Goal: Download file/media

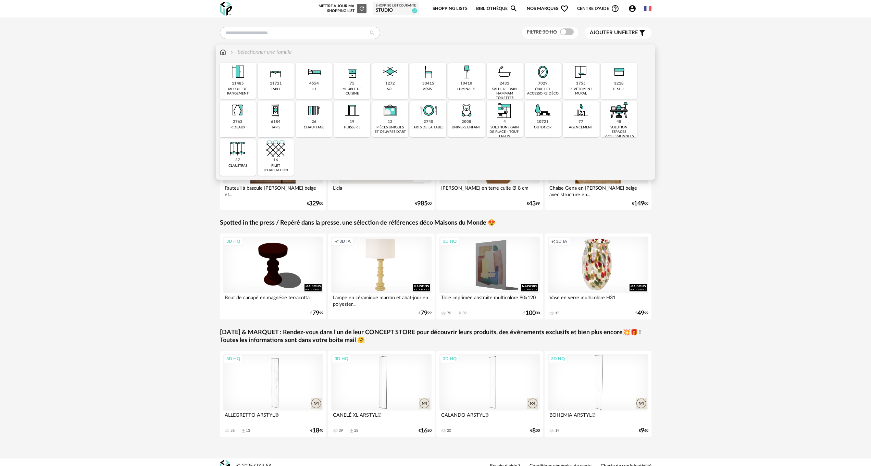
click at [468, 81] on div "10410" at bounding box center [466, 83] width 12 height 5
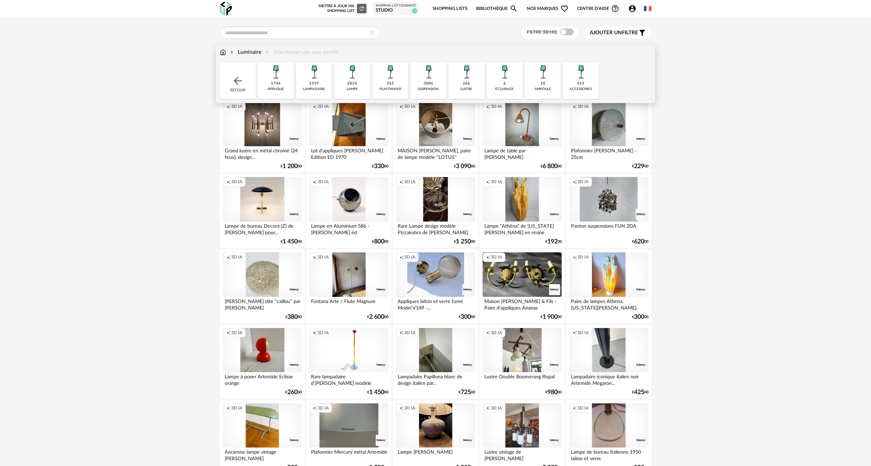
click at [433, 73] on img at bounding box center [428, 72] width 18 height 18
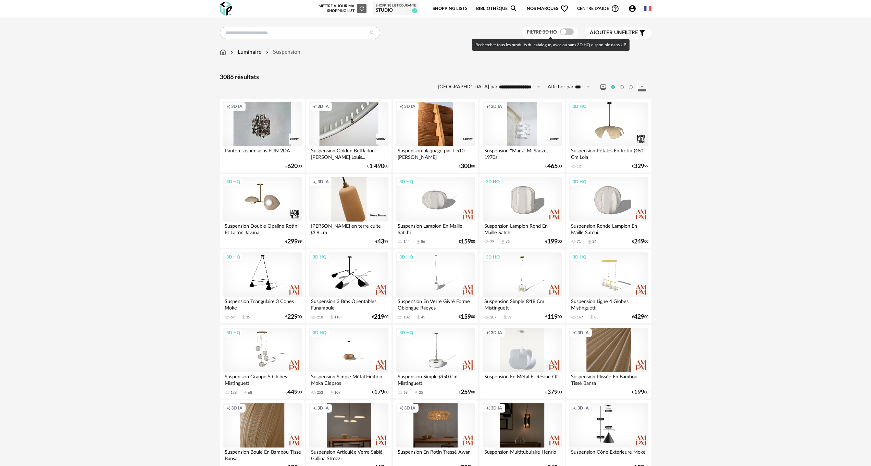
click at [571, 32] on span at bounding box center [567, 31] width 14 height 7
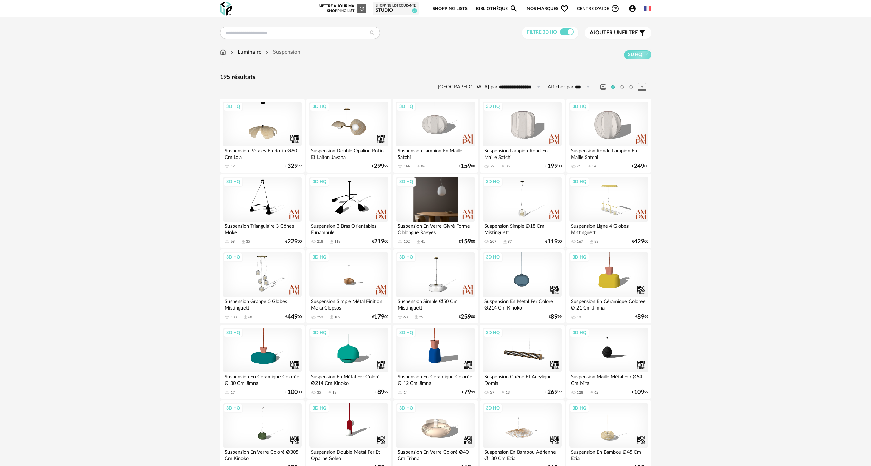
click at [440, 200] on div "3D HQ" at bounding box center [435, 199] width 79 height 45
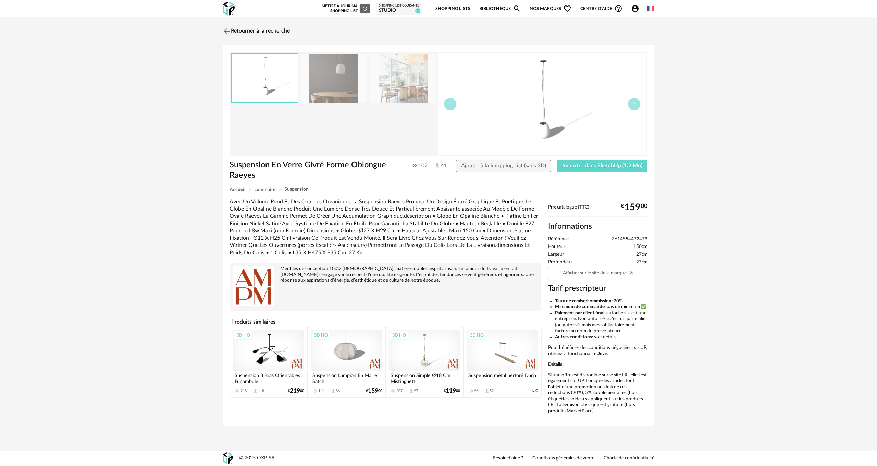
click at [342, 73] on img at bounding box center [334, 78] width 66 height 49
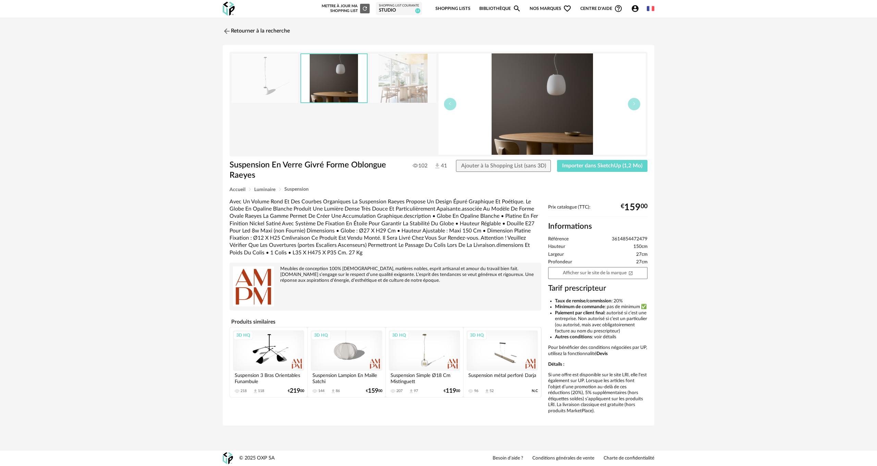
click at [342, 73] on img at bounding box center [334, 78] width 66 height 48
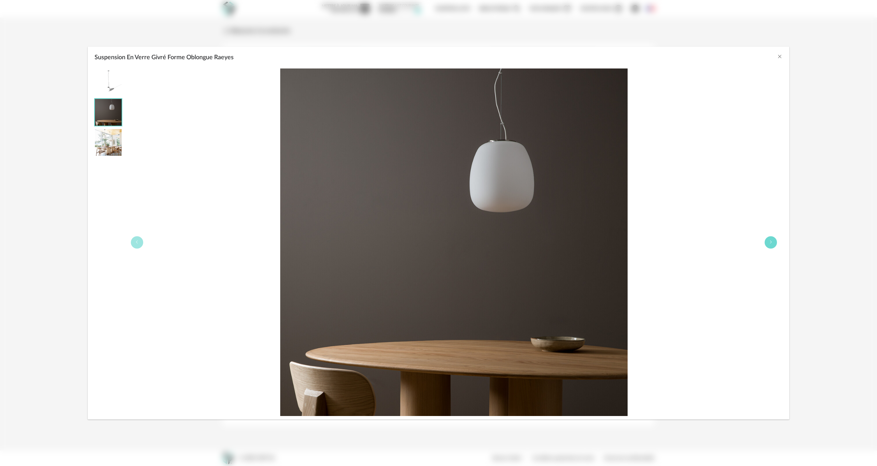
click at [770, 240] on icon "Suspension En Verre Givré Forme Oblongue Raeyes" at bounding box center [770, 242] width 4 height 4
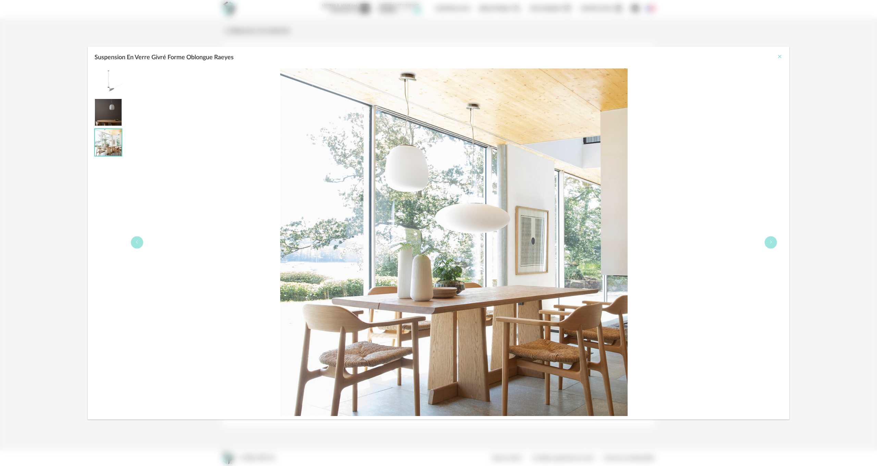
click at [780, 56] on icon "Close" at bounding box center [779, 56] width 5 height 5
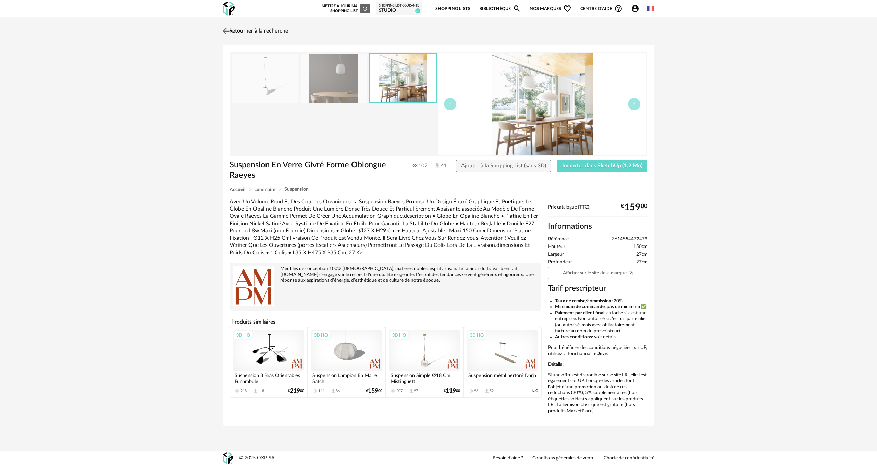
click at [228, 30] on img at bounding box center [226, 31] width 10 height 10
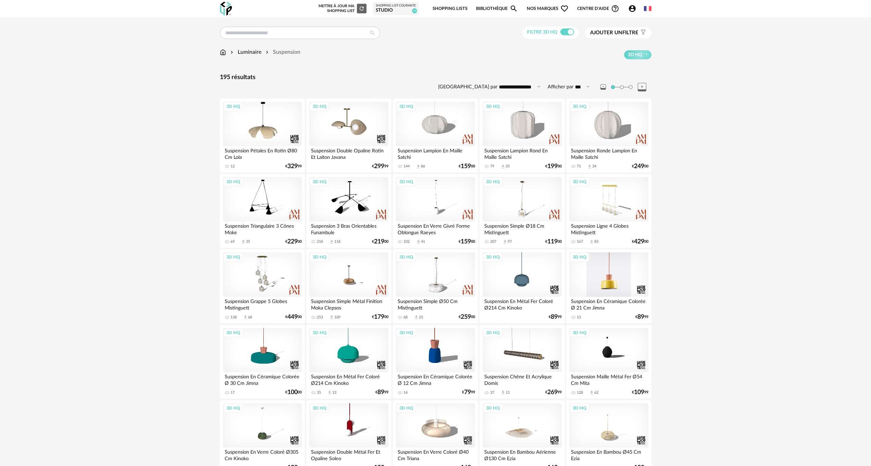
click at [607, 278] on div "3D HQ" at bounding box center [608, 274] width 79 height 45
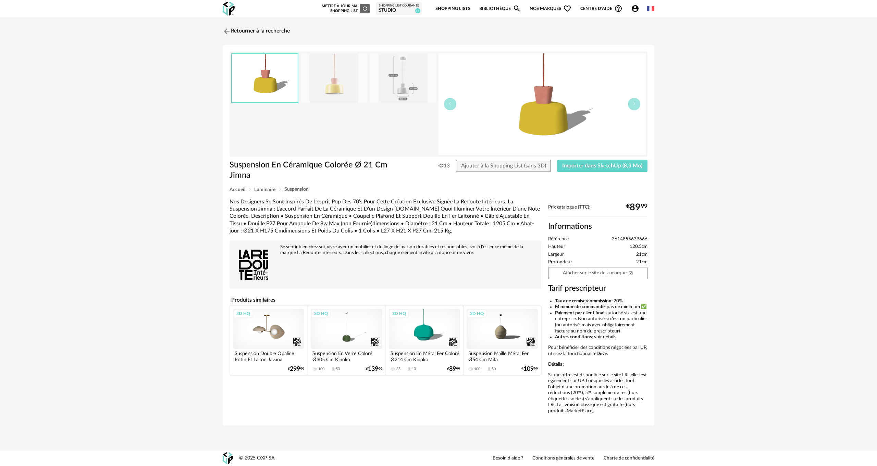
click at [334, 81] on img at bounding box center [334, 78] width 66 height 49
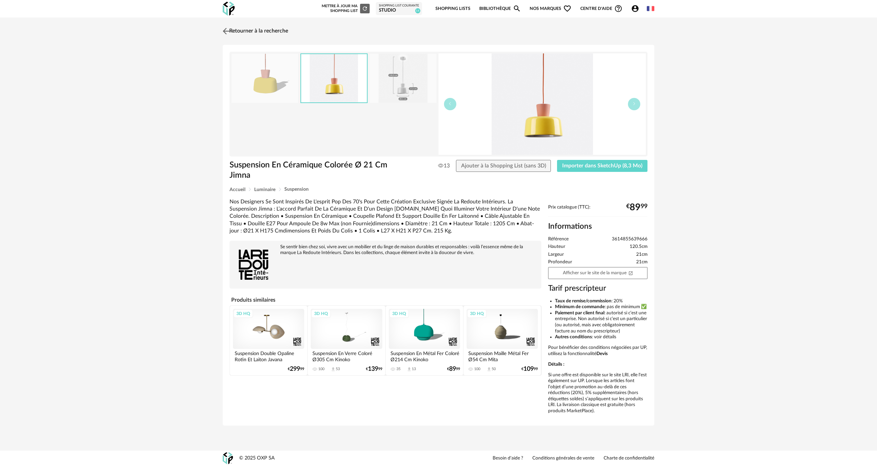
click at [231, 28] on link "Retourner à la recherche" at bounding box center [254, 31] width 67 height 15
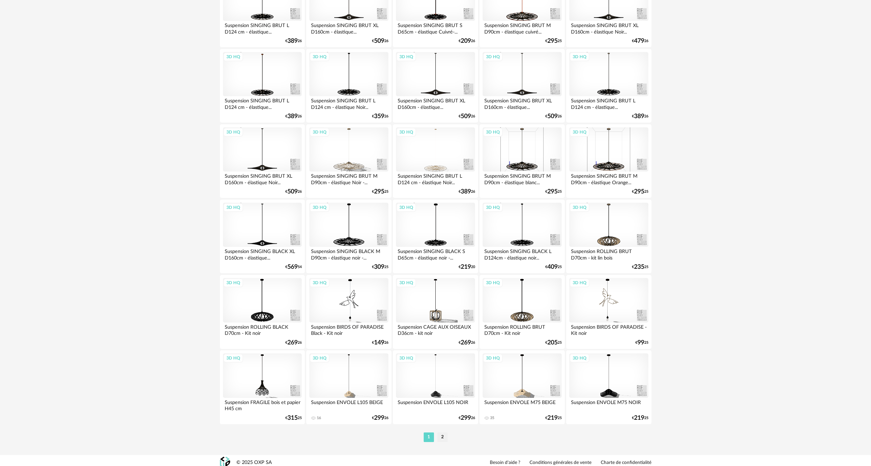
scroll to position [1185, 0]
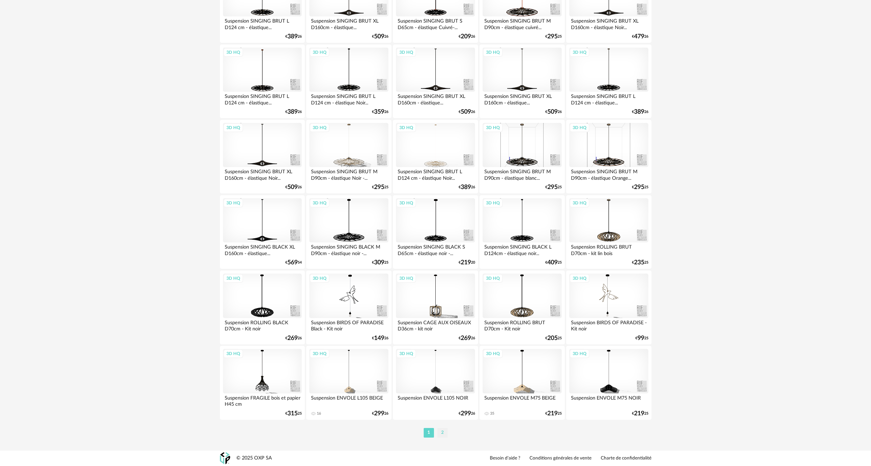
click at [440, 435] on li "2" at bounding box center [442, 433] width 10 height 10
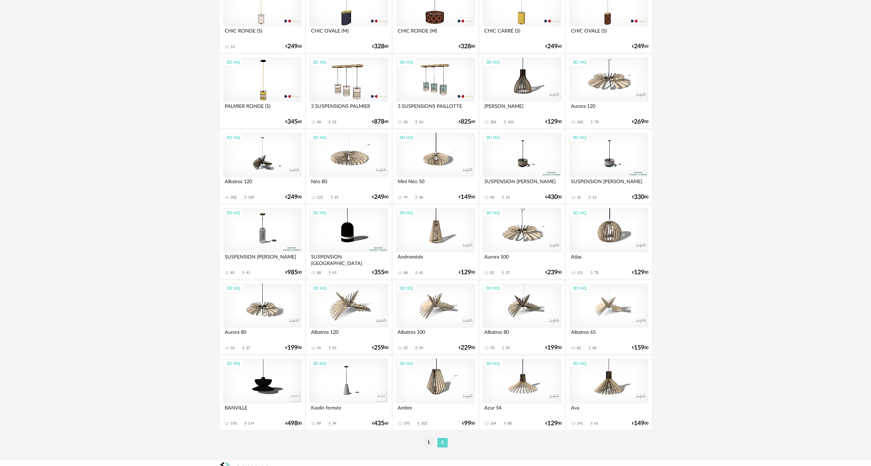
scroll to position [1109, 0]
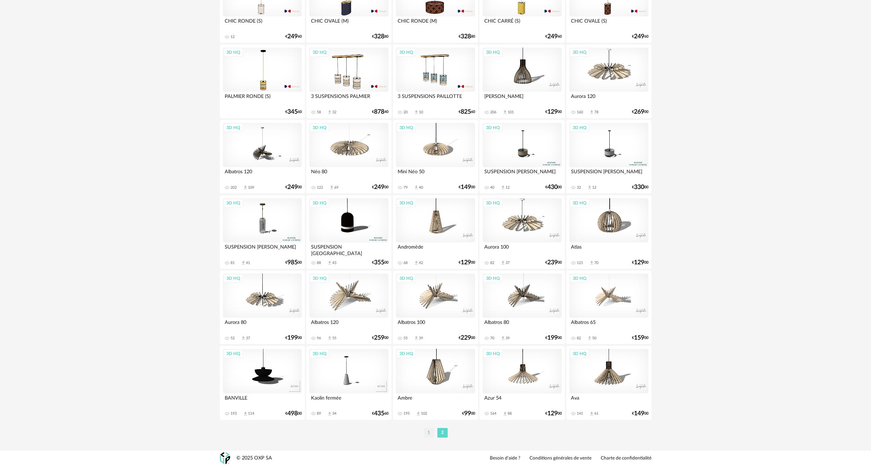
click at [427, 434] on li "1" at bounding box center [429, 433] width 10 height 10
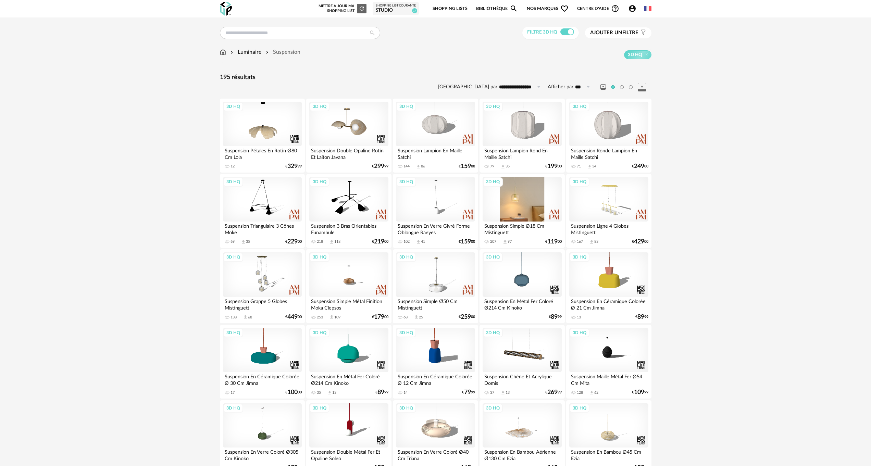
click at [516, 200] on div "3D HQ" at bounding box center [521, 199] width 79 height 45
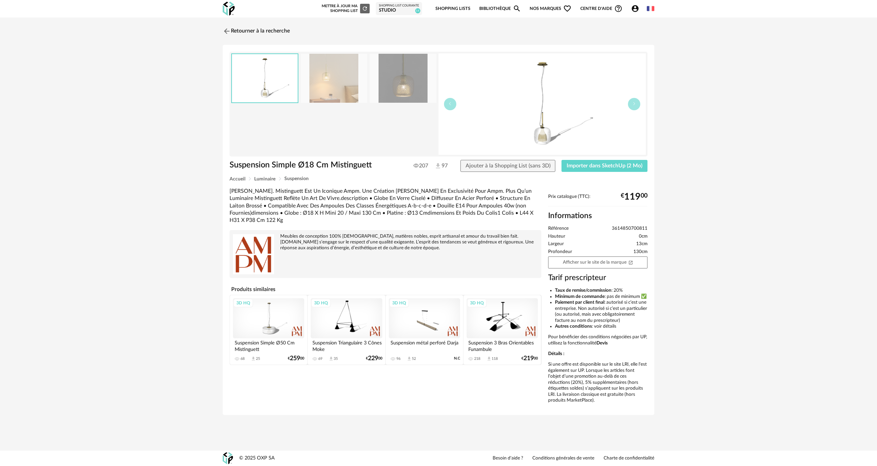
click at [332, 81] on img at bounding box center [334, 78] width 66 height 49
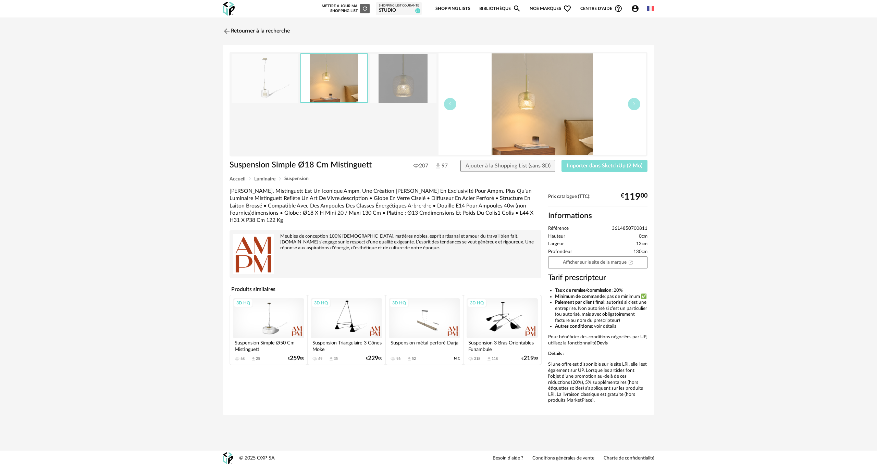
click at [596, 164] on span "Importer dans SketchUp (2 Mo)" at bounding box center [604, 165] width 76 height 5
